Goal: Task Accomplishment & Management: Manage account settings

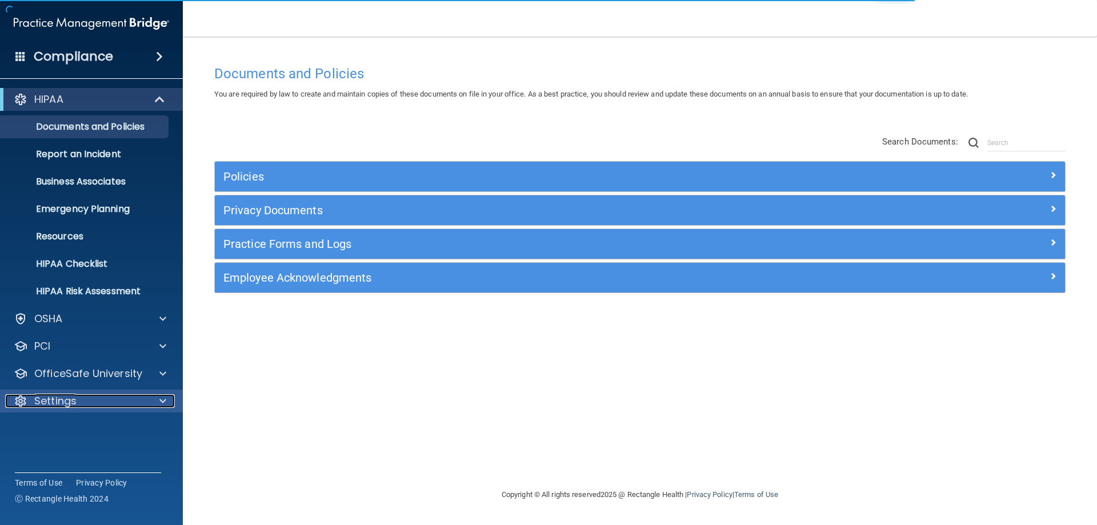
click at [76, 402] on p "Settings" at bounding box center [55, 401] width 42 height 14
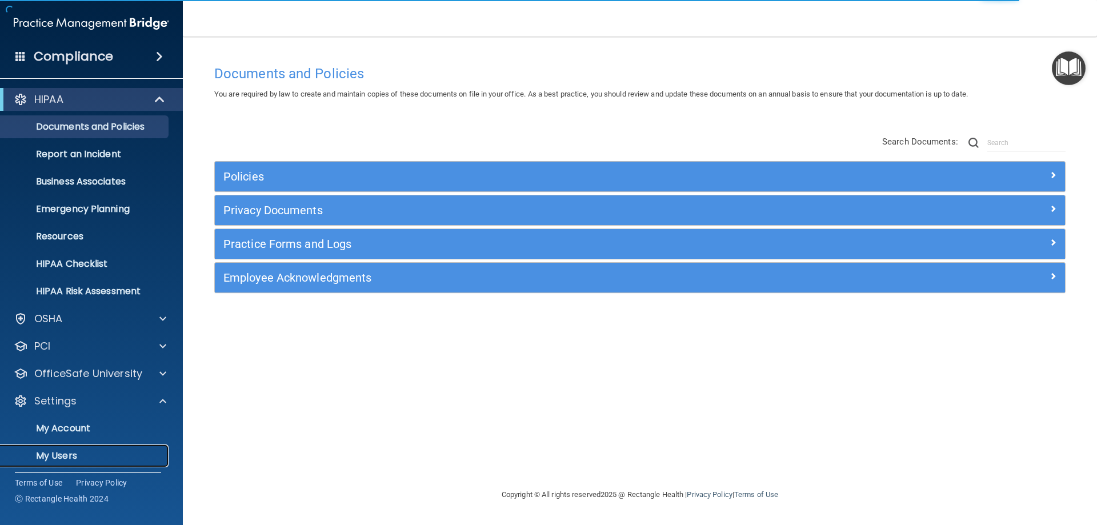
click at [62, 457] on p "My Users" at bounding box center [85, 455] width 156 height 11
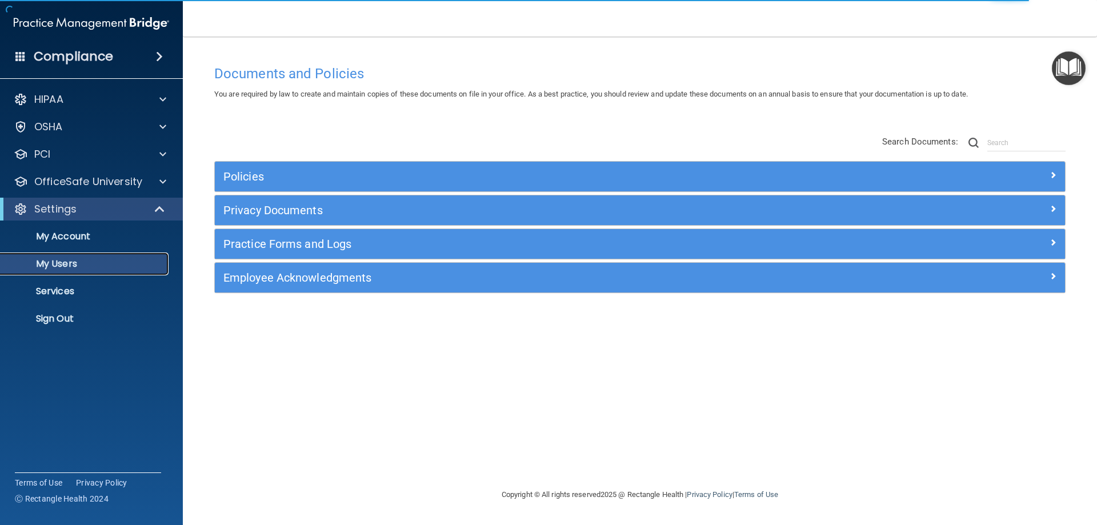
select select "20"
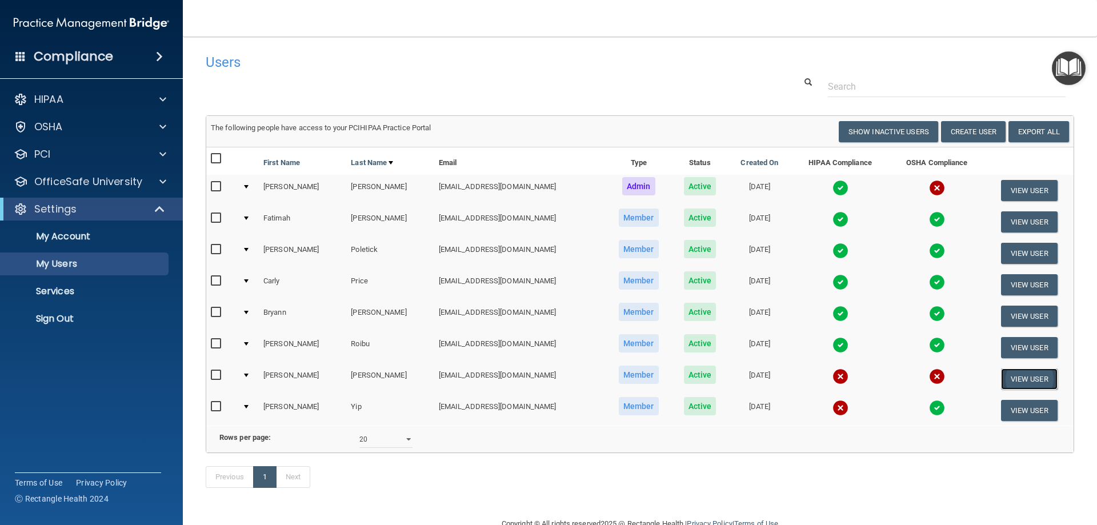
click at [1029, 379] on button "View User" at bounding box center [1029, 379] width 57 height 21
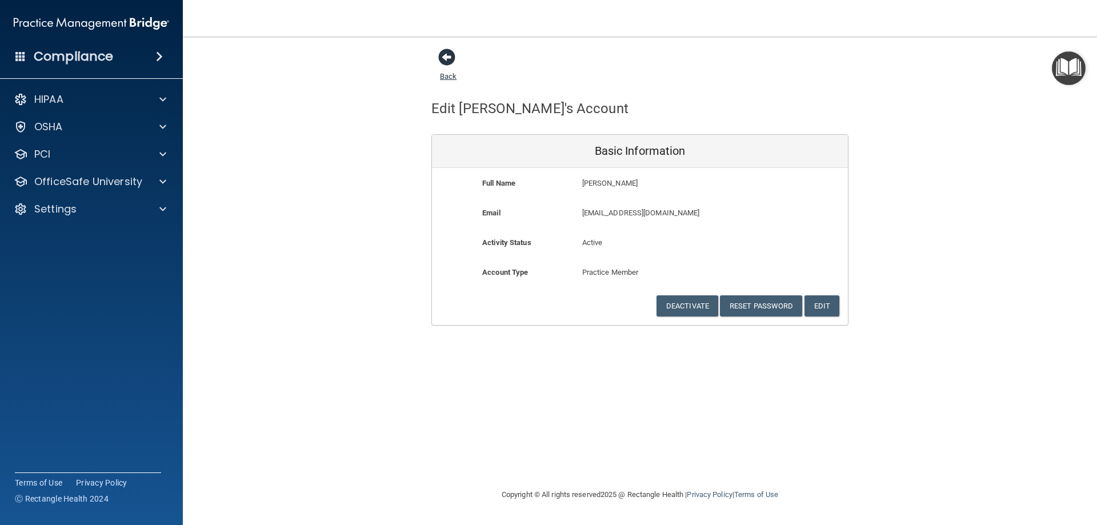
click at [446, 63] on span at bounding box center [446, 57] width 17 height 17
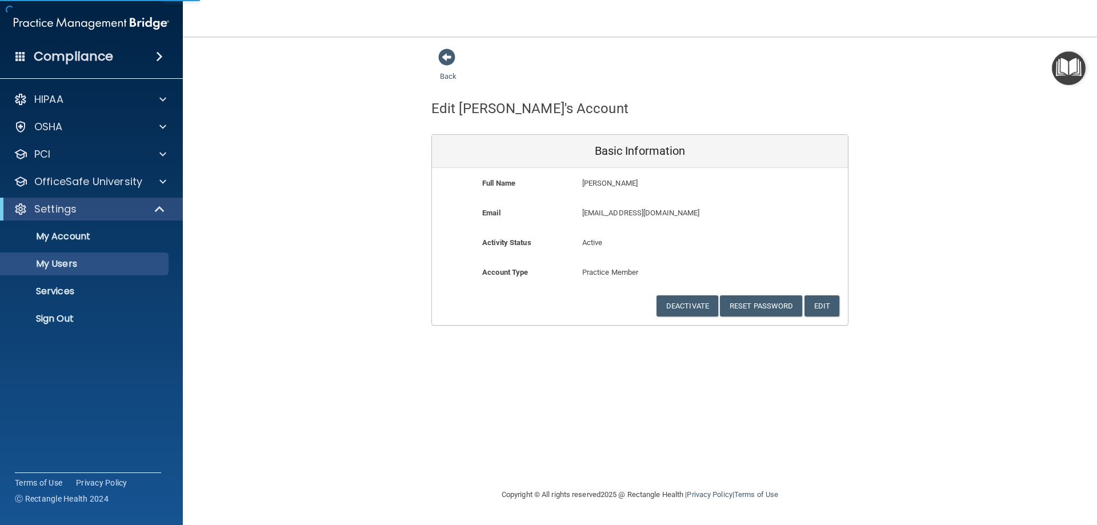
select select "20"
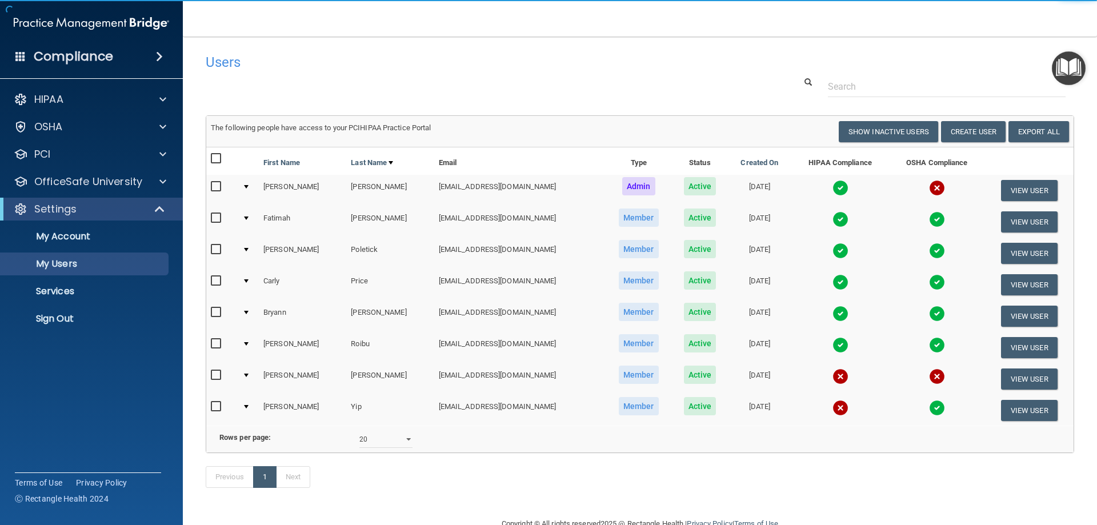
click at [215, 381] on label at bounding box center [218, 375] width 14 height 13
click at [215, 380] on input "checkbox" at bounding box center [217, 375] width 13 height 9
checkbox input "true"
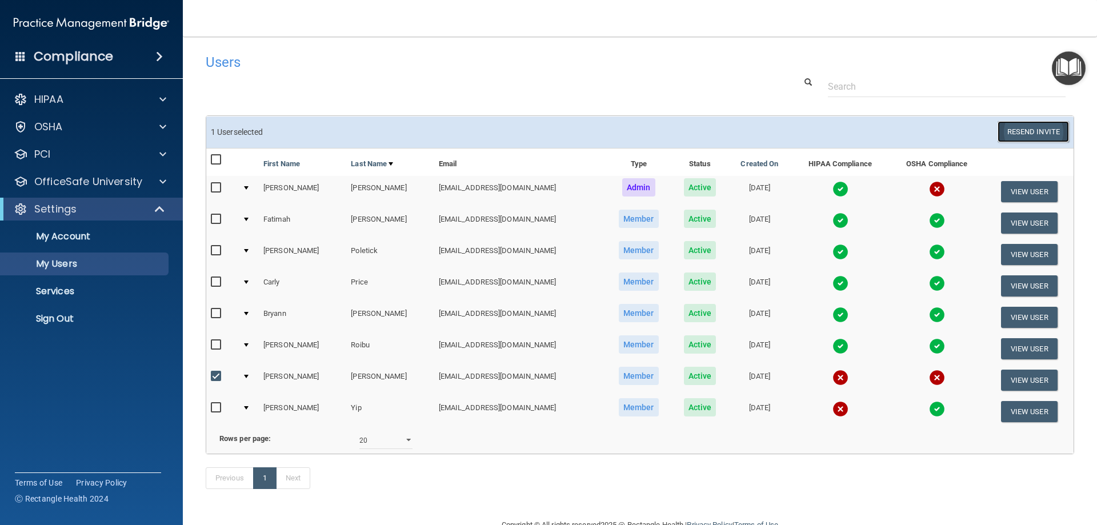
click at [1024, 130] on button "Resend Invite" at bounding box center [1033, 131] width 71 height 21
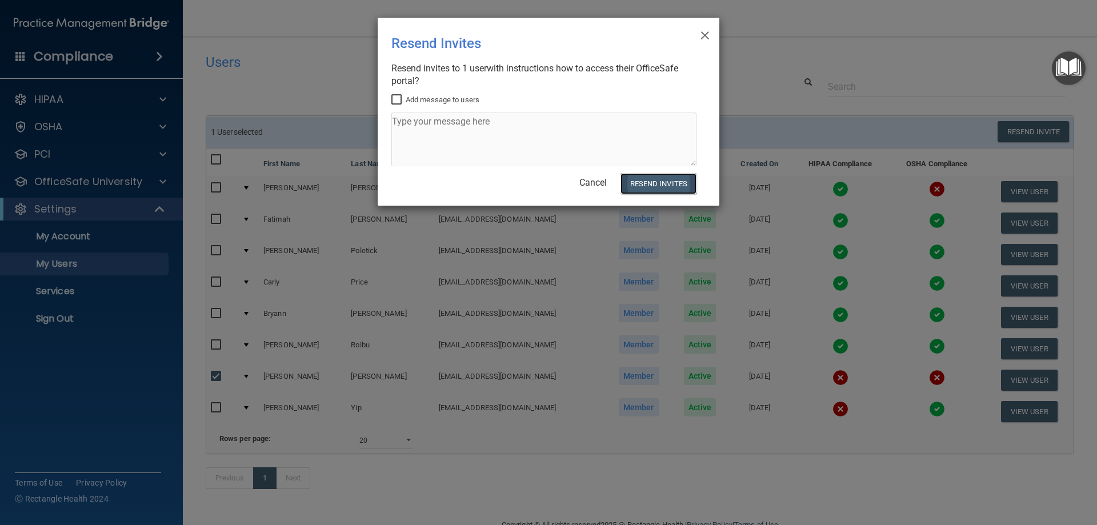
click at [676, 185] on button "Resend Invites" at bounding box center [659, 183] width 76 height 21
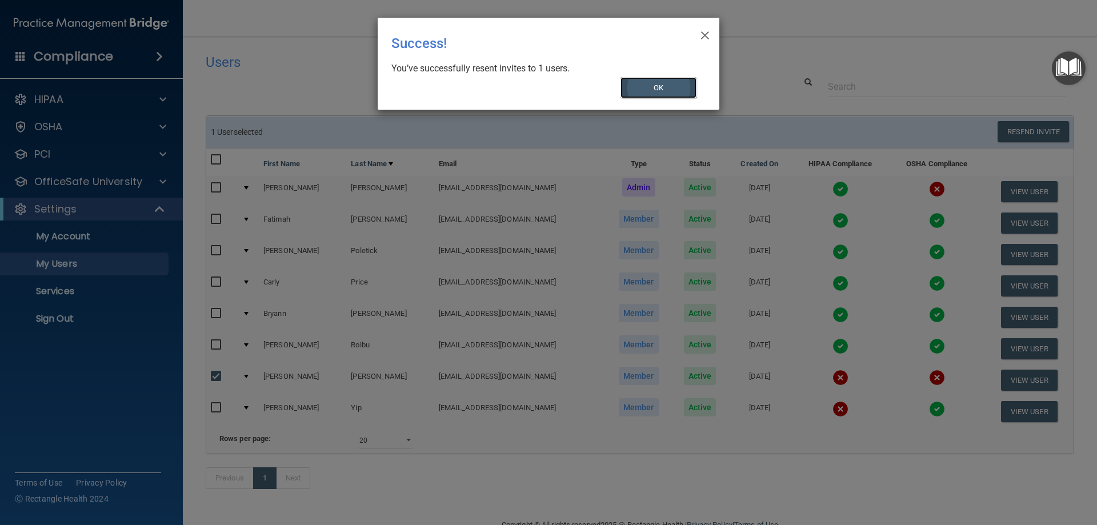
click at [680, 84] on button "OK" at bounding box center [659, 87] width 77 height 21
